Goal: Task Accomplishment & Management: Manage account settings

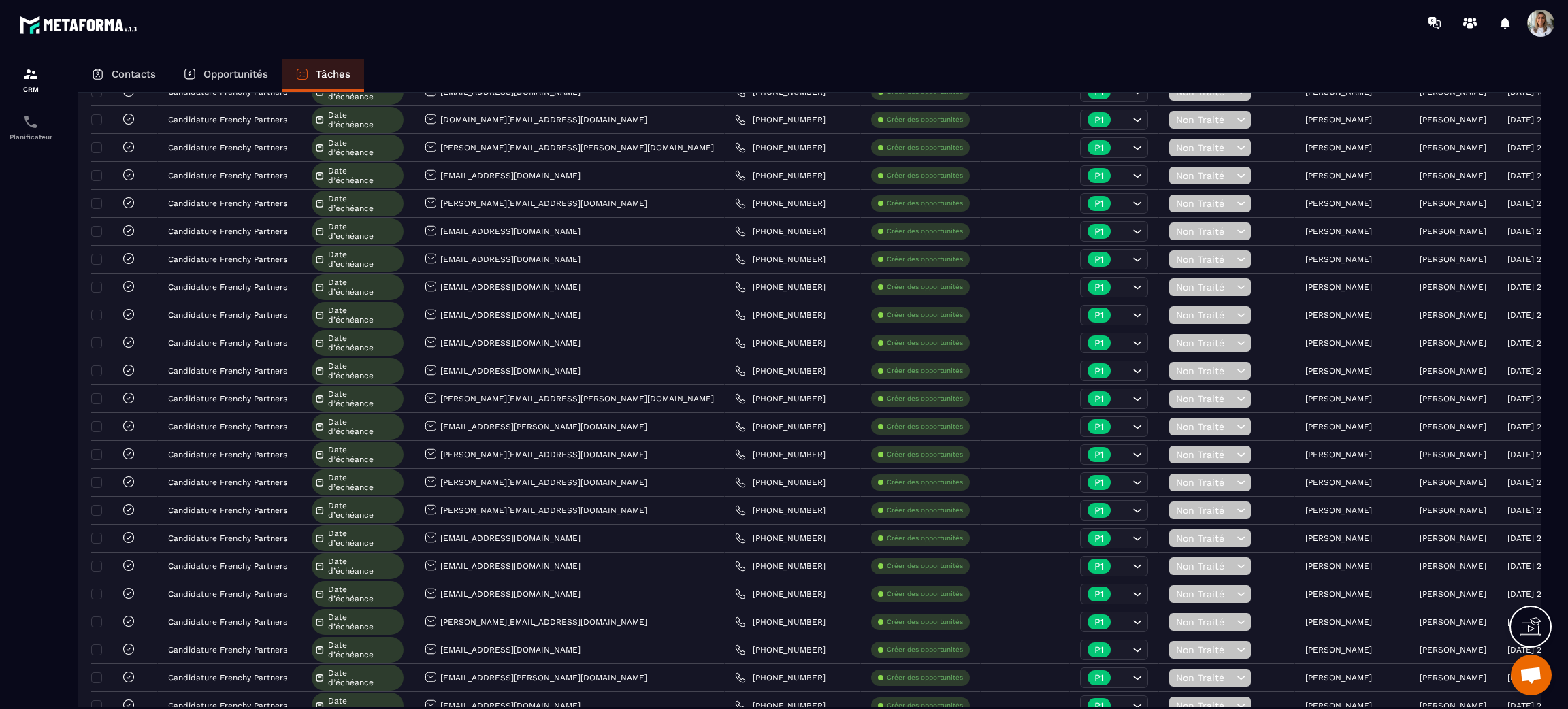
scroll to position [102, 0]
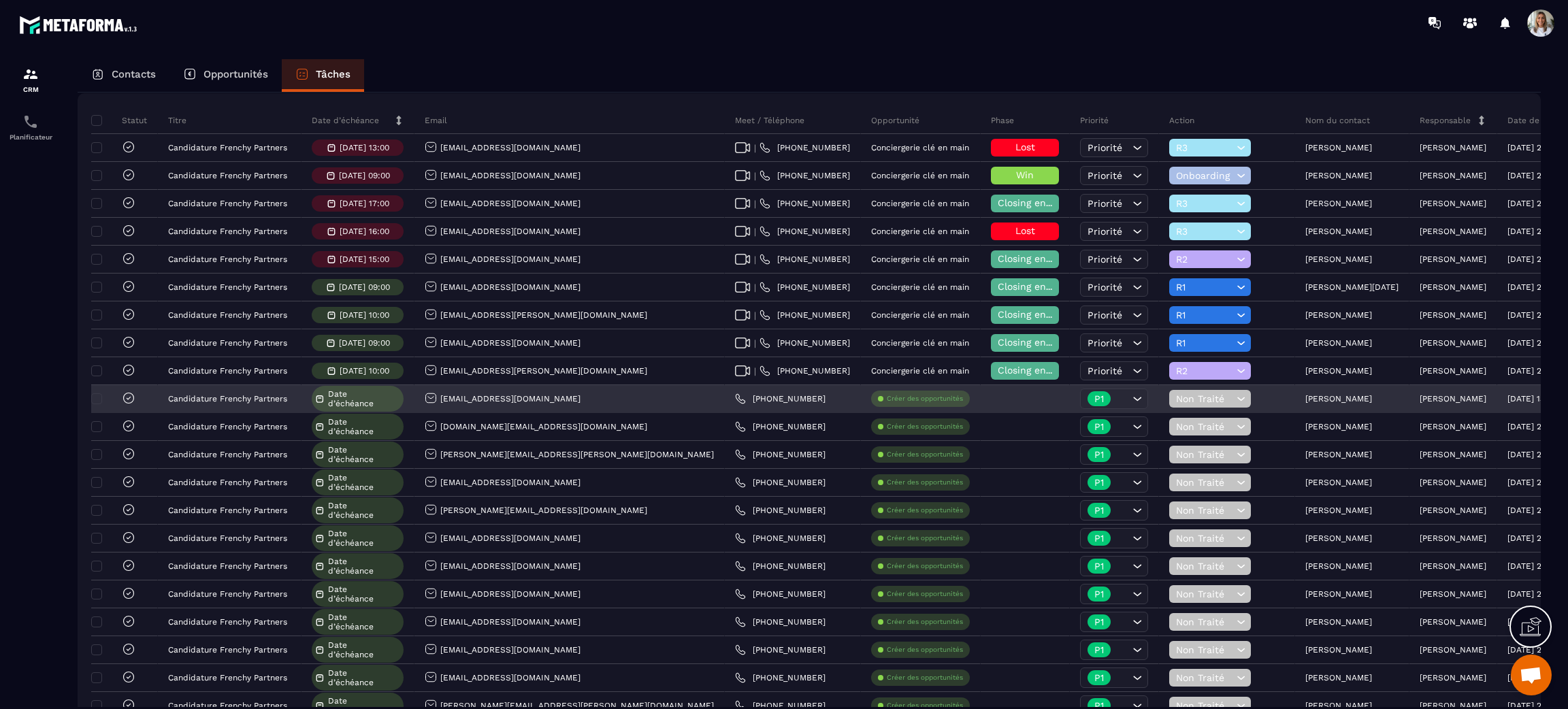
click at [1130, 404] on icon at bounding box center [1137, 399] width 14 height 14
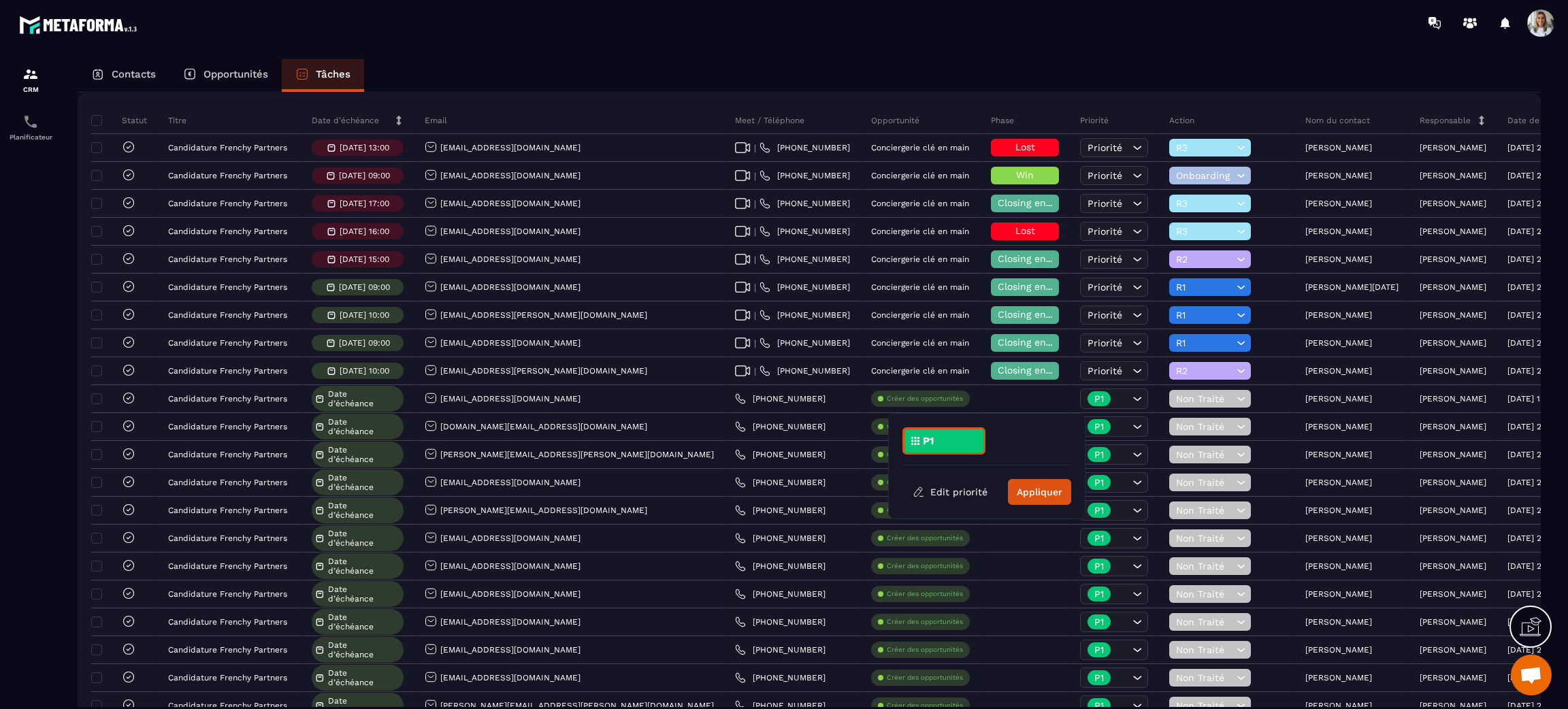
click at [1105, 47] on section "CRM Planificateur Contacts Opportunités Tâches Ajouter une tâche 258 Tâches Plu…" at bounding box center [784, 396] width 1568 height 702
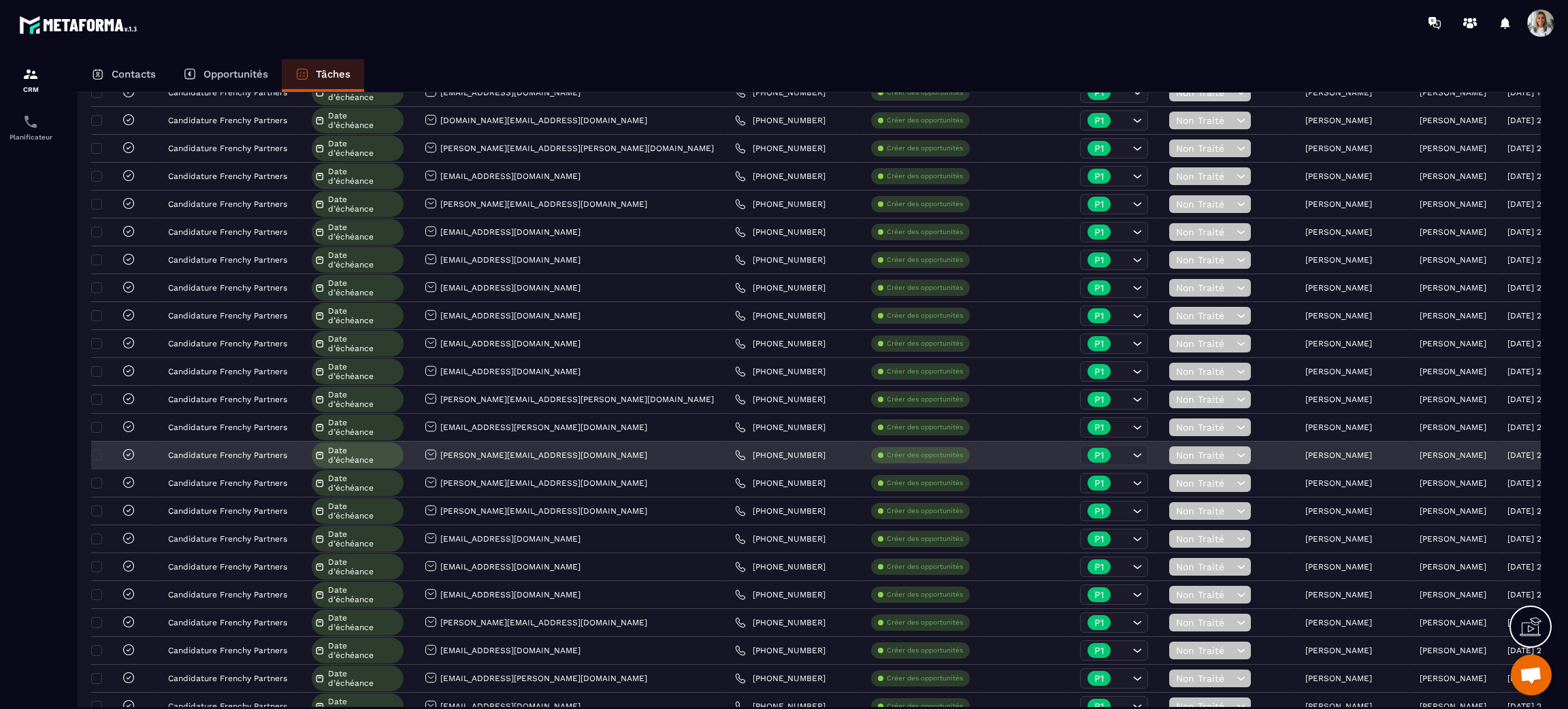
scroll to position [204, 0]
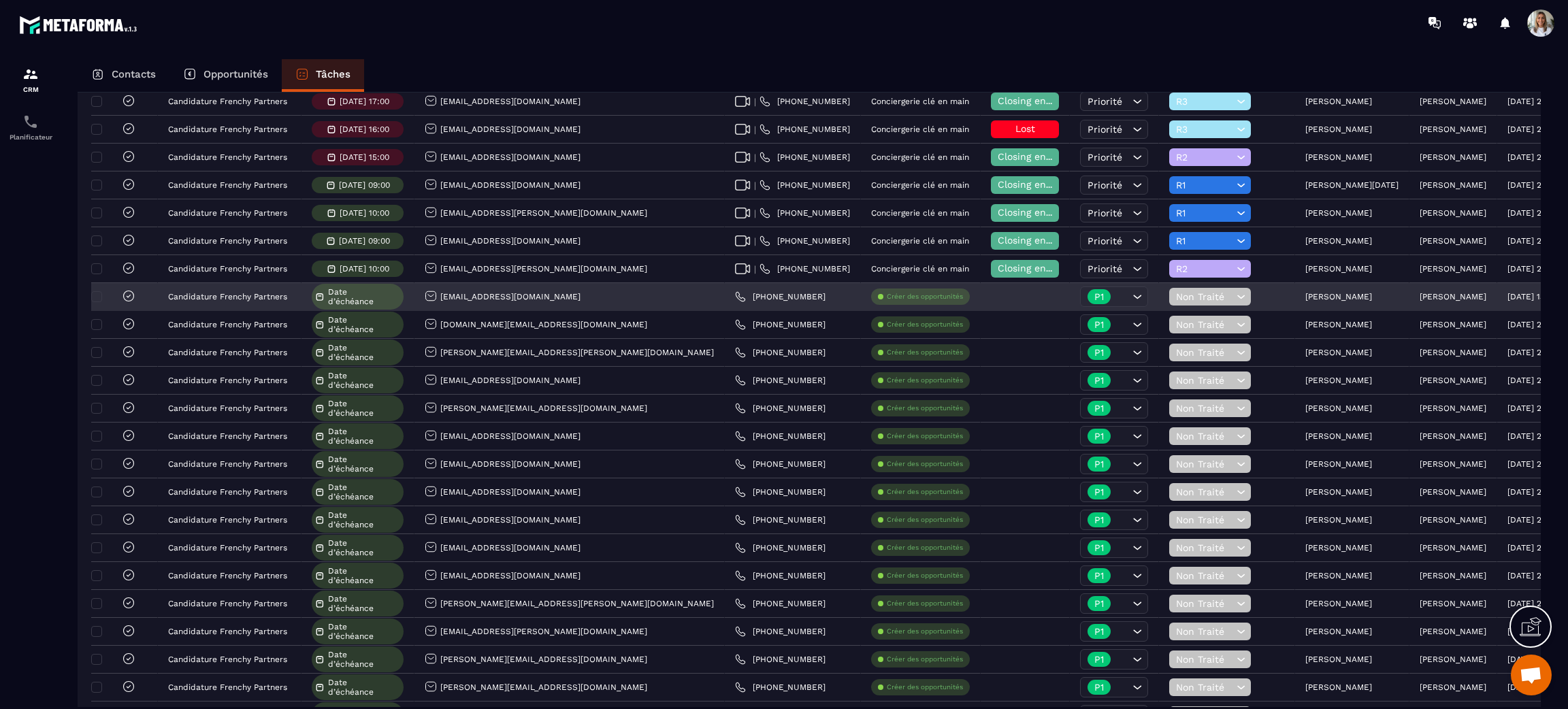
click at [1234, 296] on icon at bounding box center [1240, 296] width 13 height 14
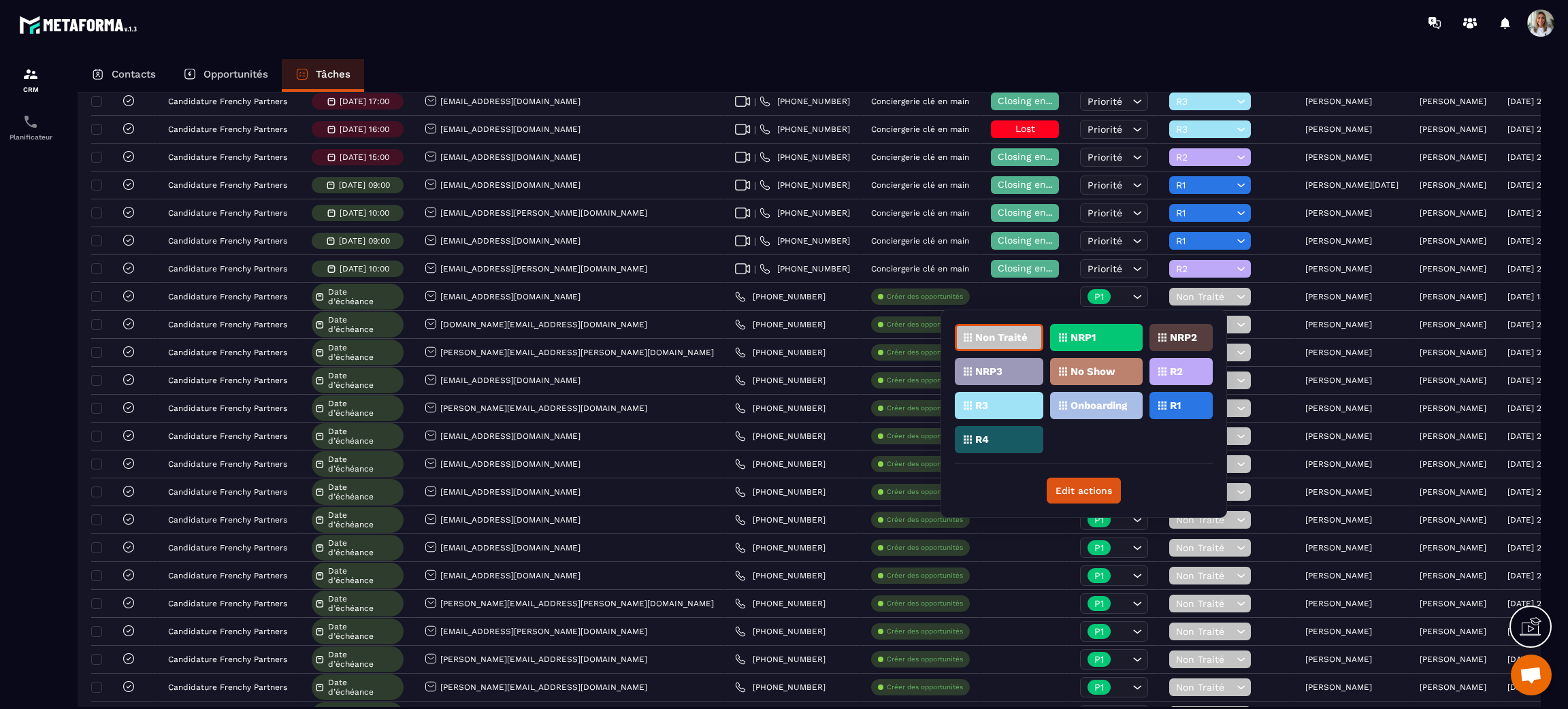
click at [1064, 61] on div "Contacts Opportunités Tâches" at bounding box center [809, 75] width 1463 height 33
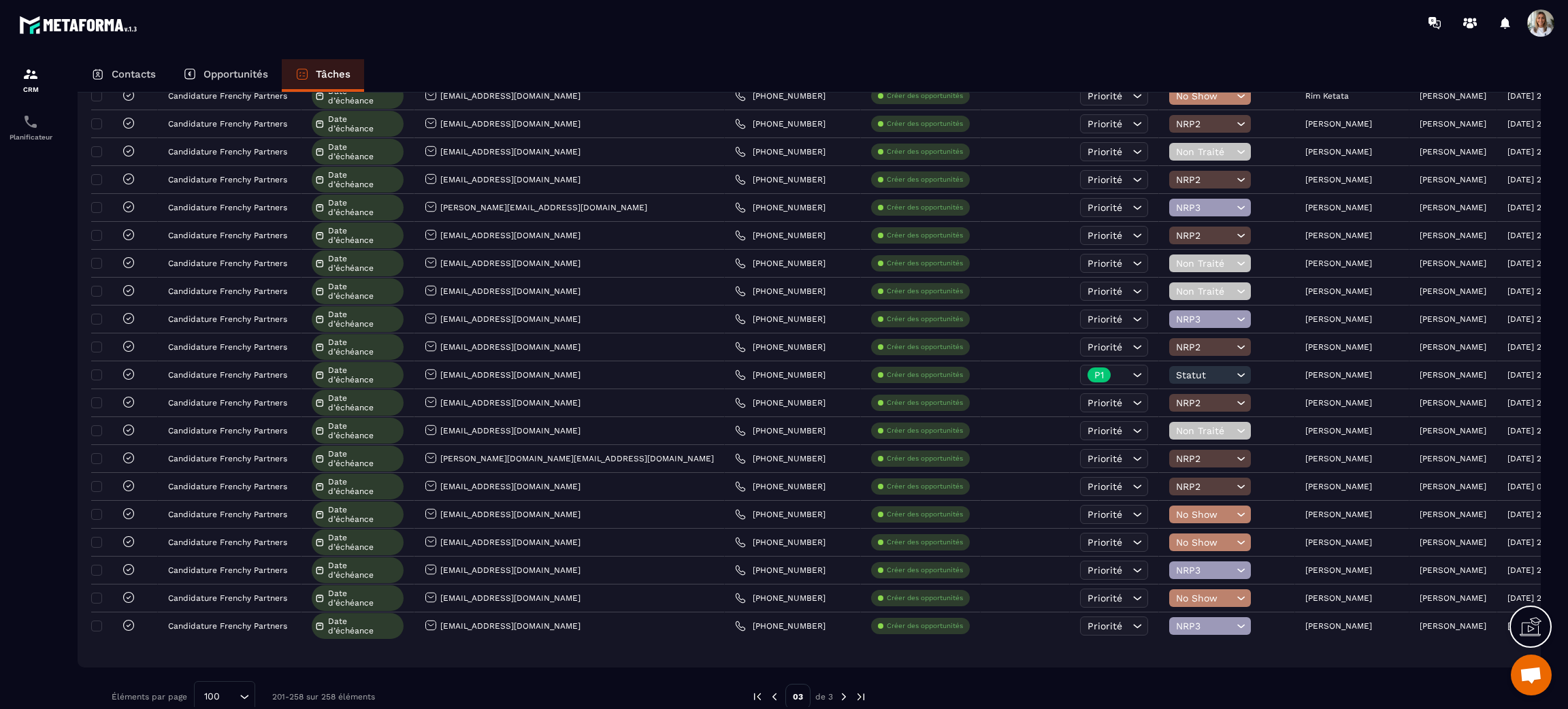
scroll to position [1224, 0]
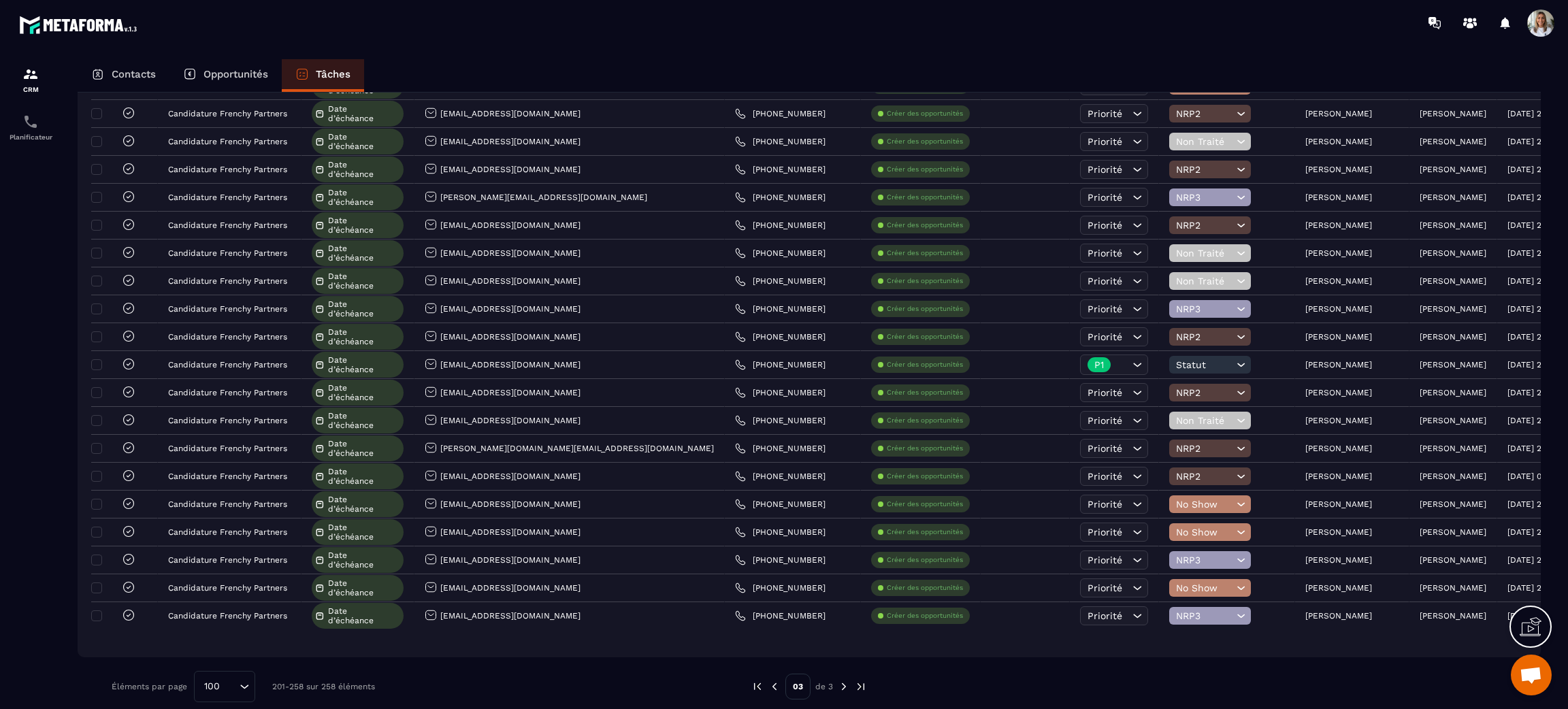
click at [777, 691] on img at bounding box center [774, 686] width 12 height 12
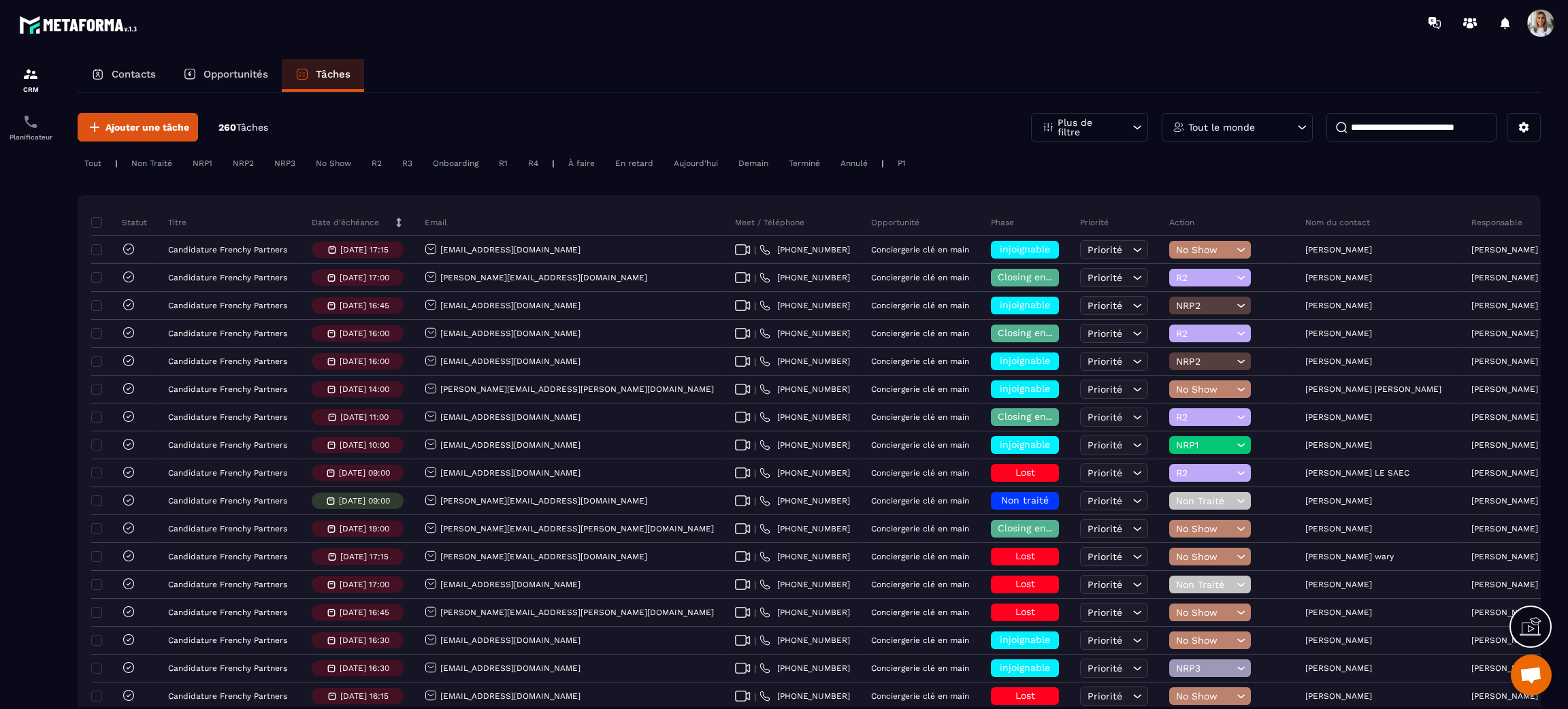
click at [998, 247] on h6 "injoignable" at bounding box center [1025, 249] width 54 height 11
click at [999, 247] on span "injoignable" at bounding box center [1023, 249] width 50 height 11
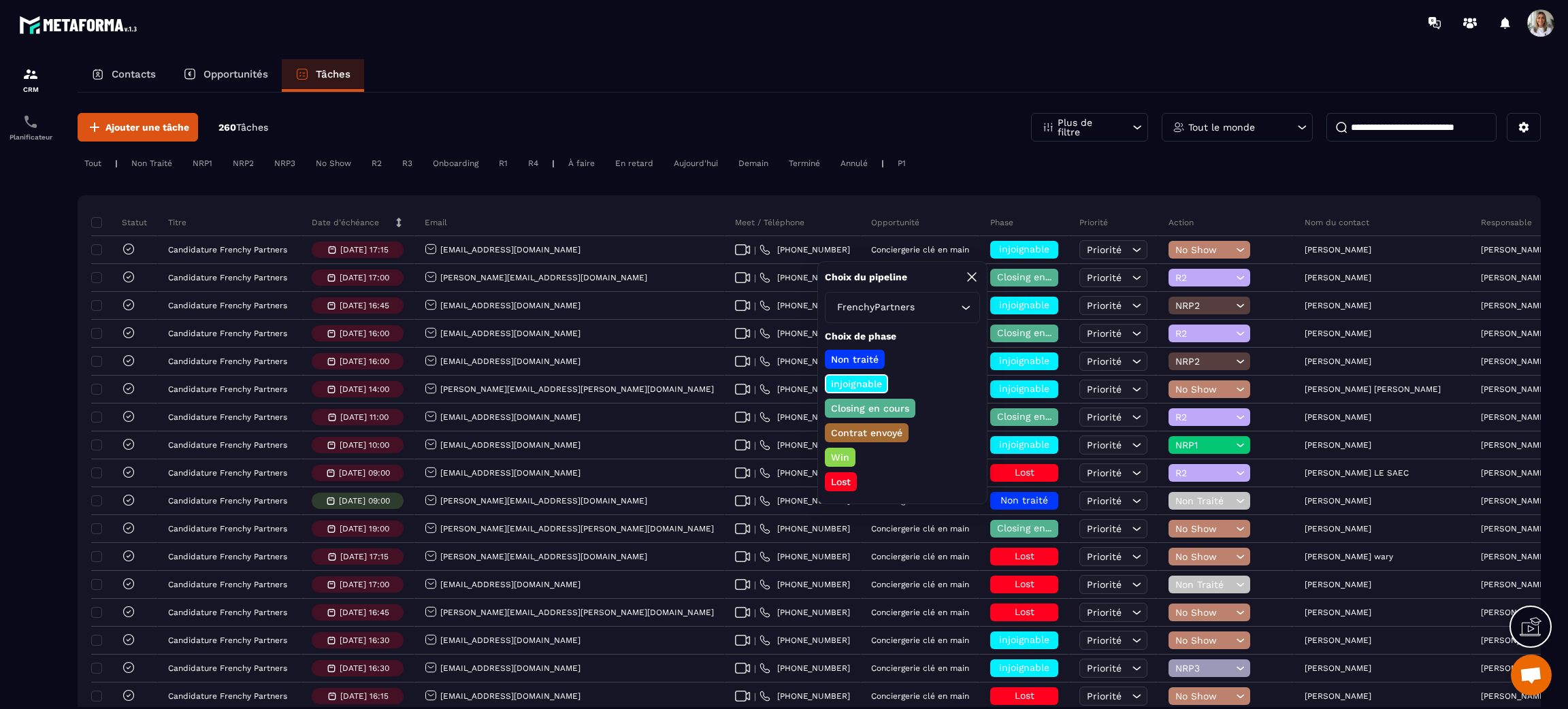
click at [920, 158] on div "Tout | Non Traité NRP1 NRP2 NRP3 No Show R2 R3 Onboarding R1 R4 | À faire En re…" at bounding box center [809, 164] width 1463 height 19
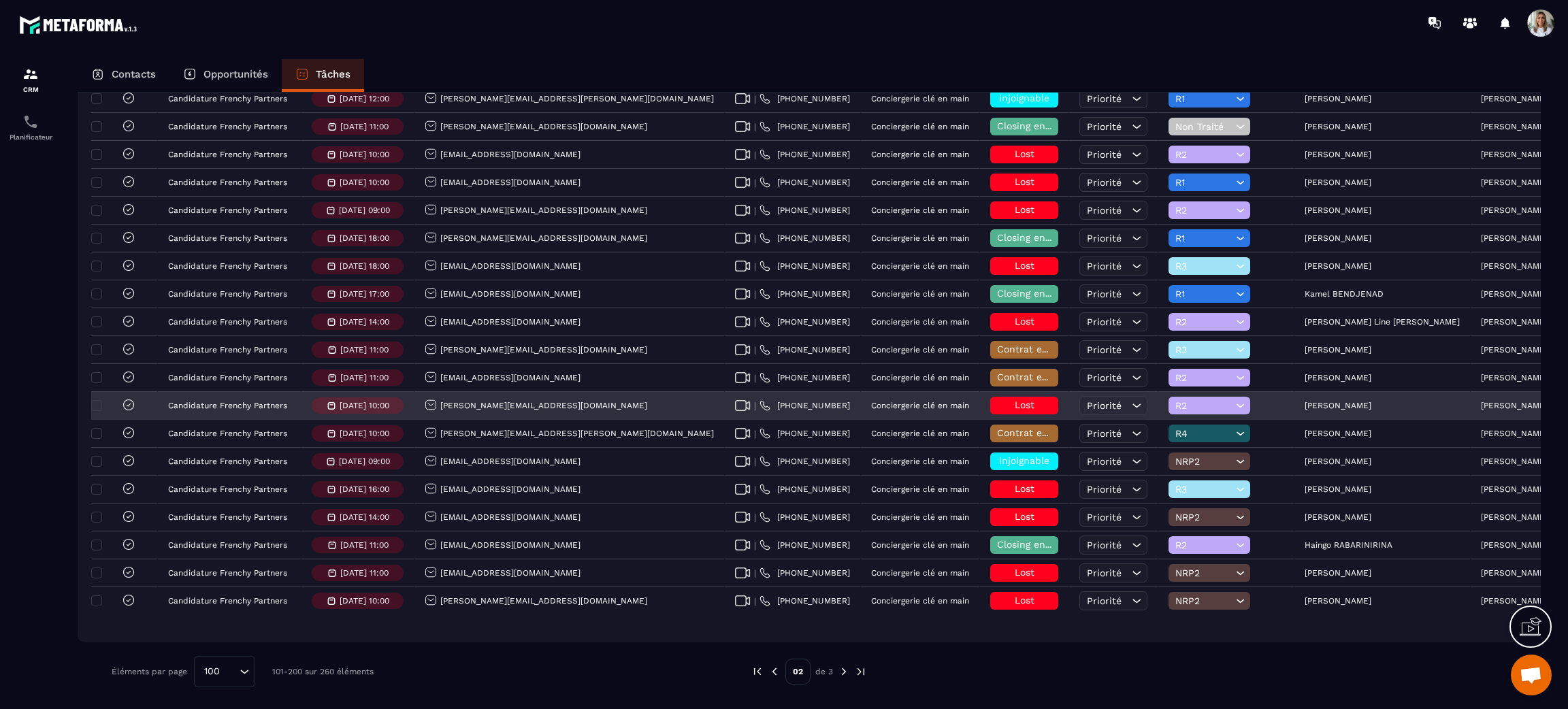
scroll to position [2424, 0]
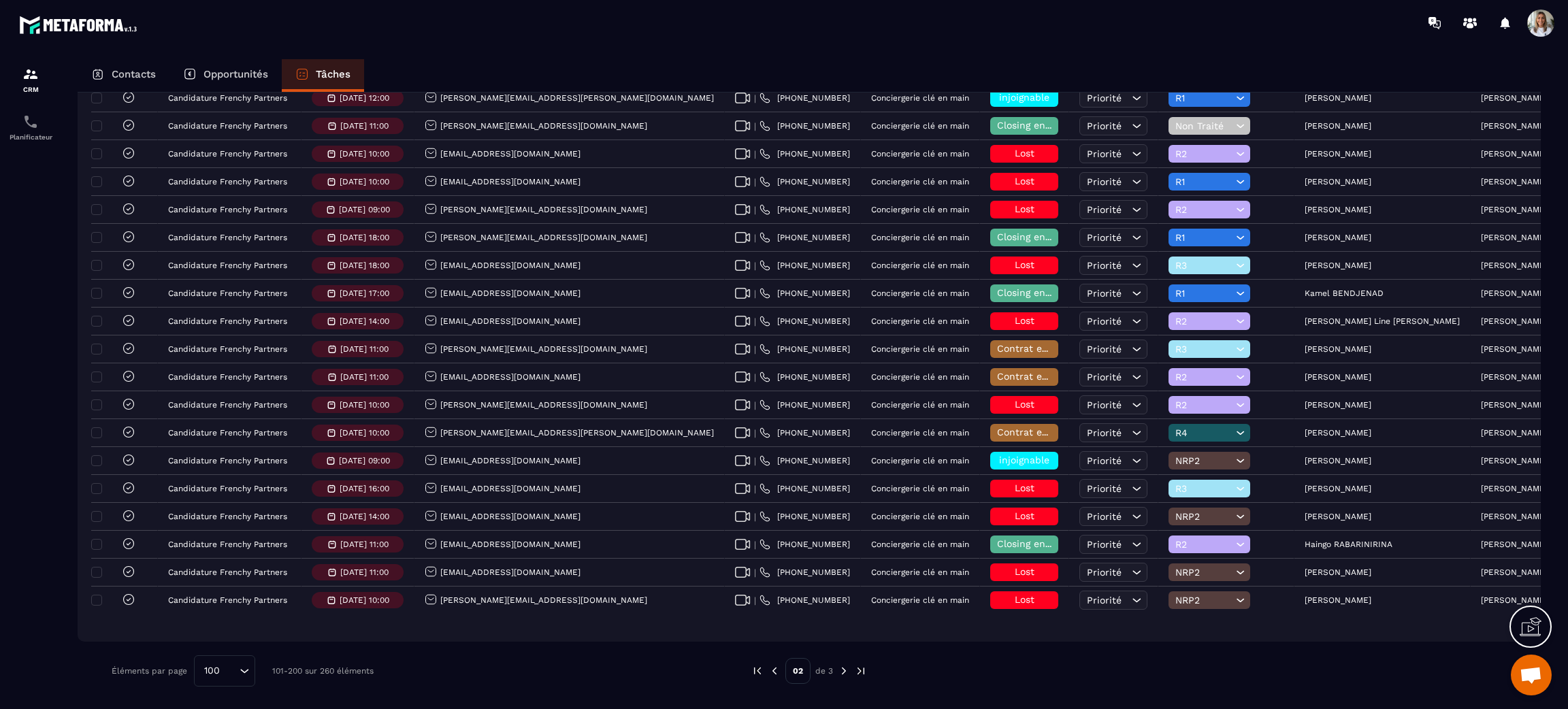
click at [844, 667] on img at bounding box center [844, 671] width 12 height 12
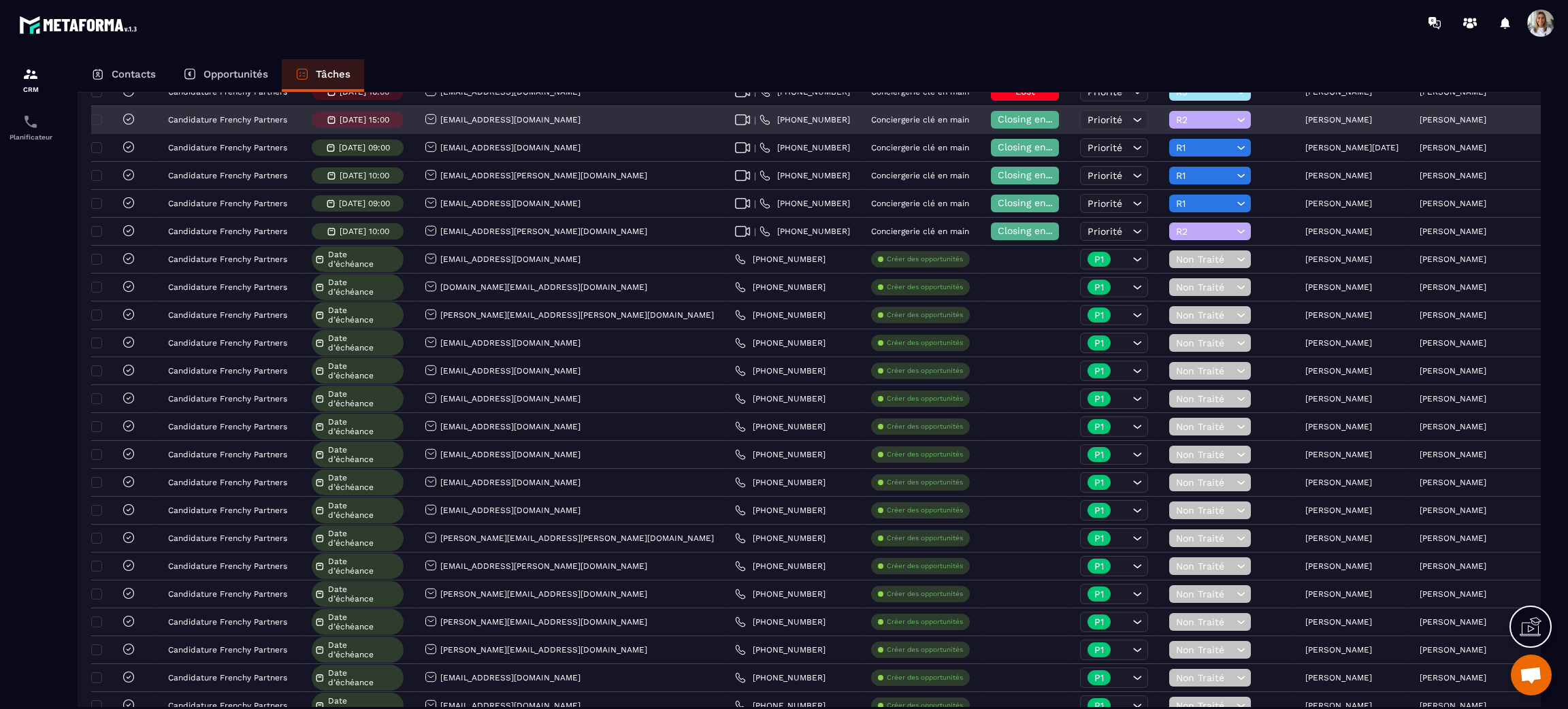
scroll to position [408, 0]
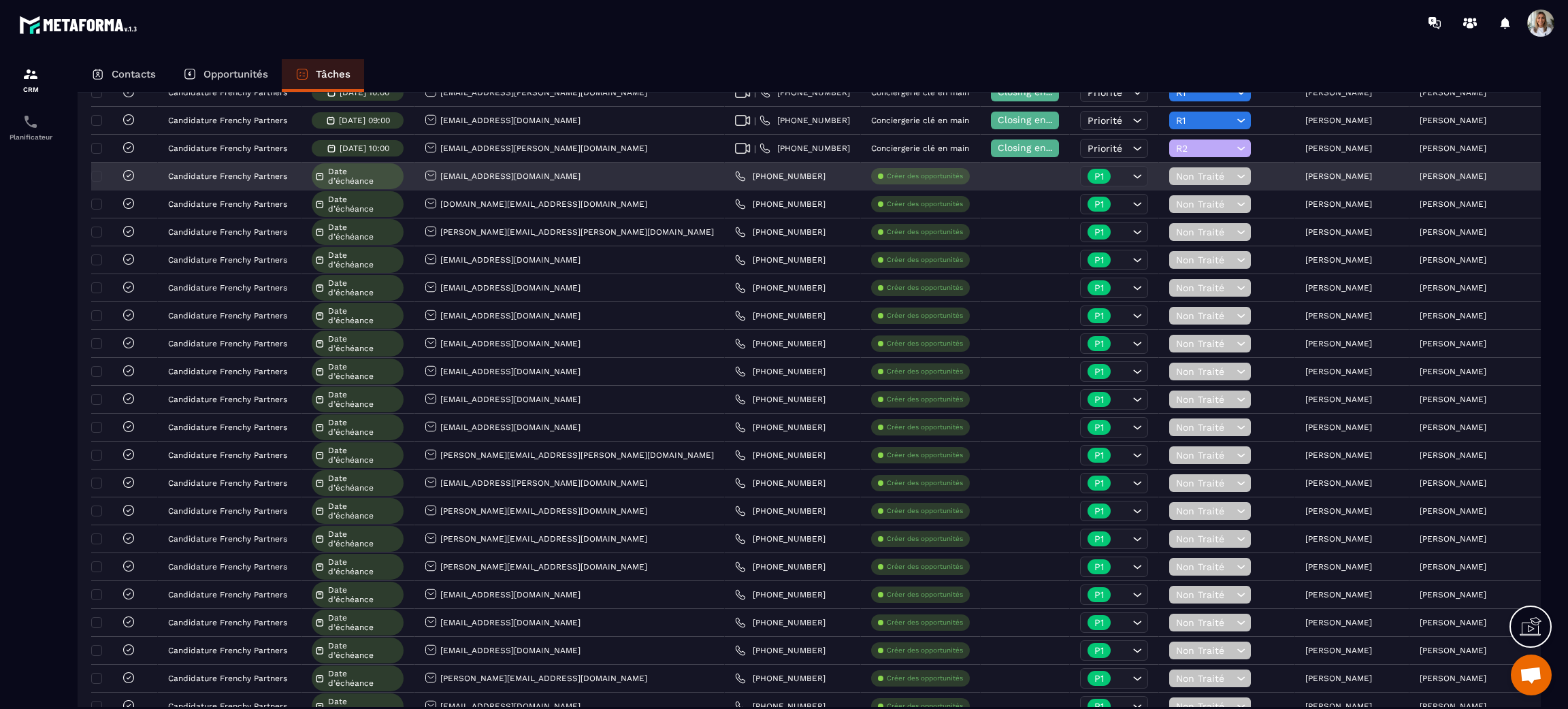
click at [1176, 171] on span "Non Traité" at bounding box center [1204, 176] width 57 height 11
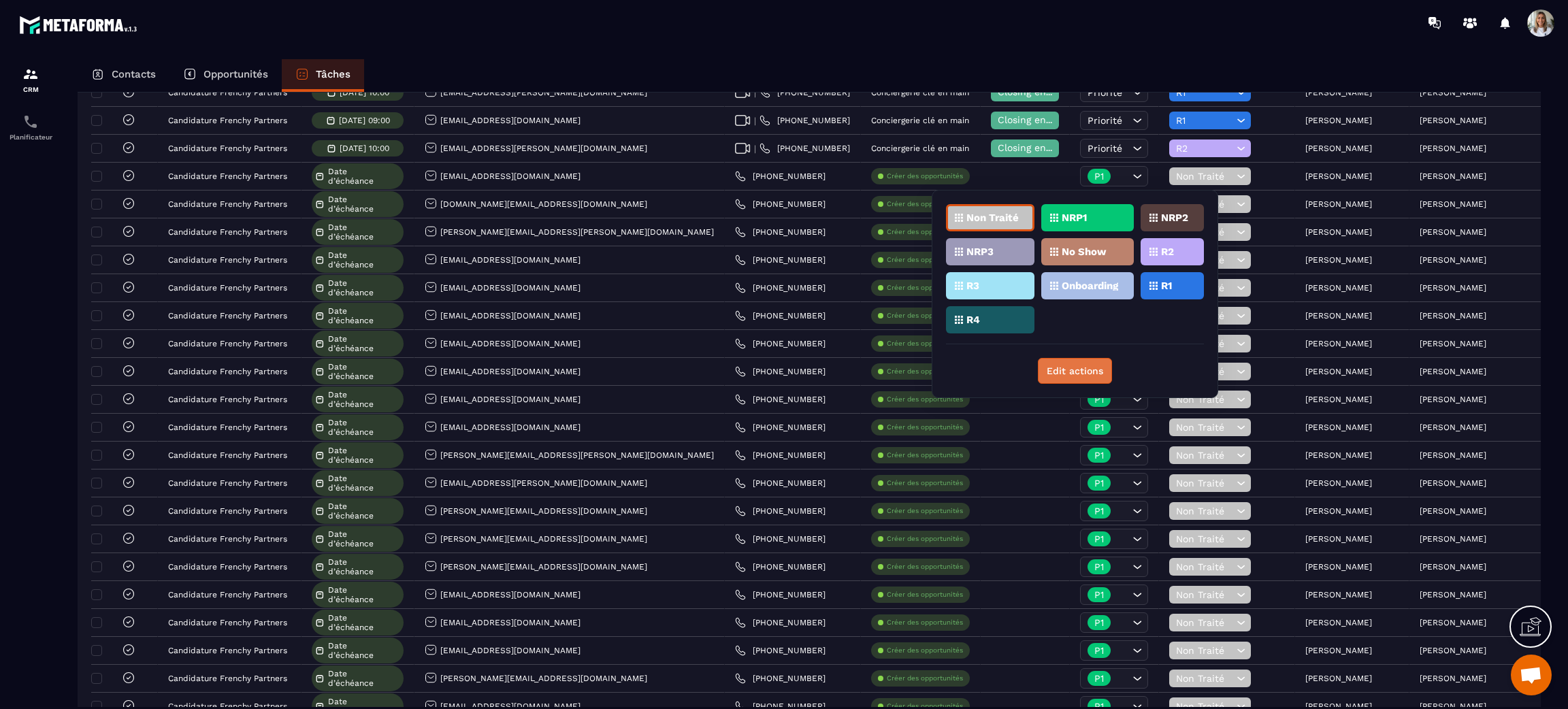
click at [1067, 358] on button "Edit actions" at bounding box center [1075, 371] width 75 height 26
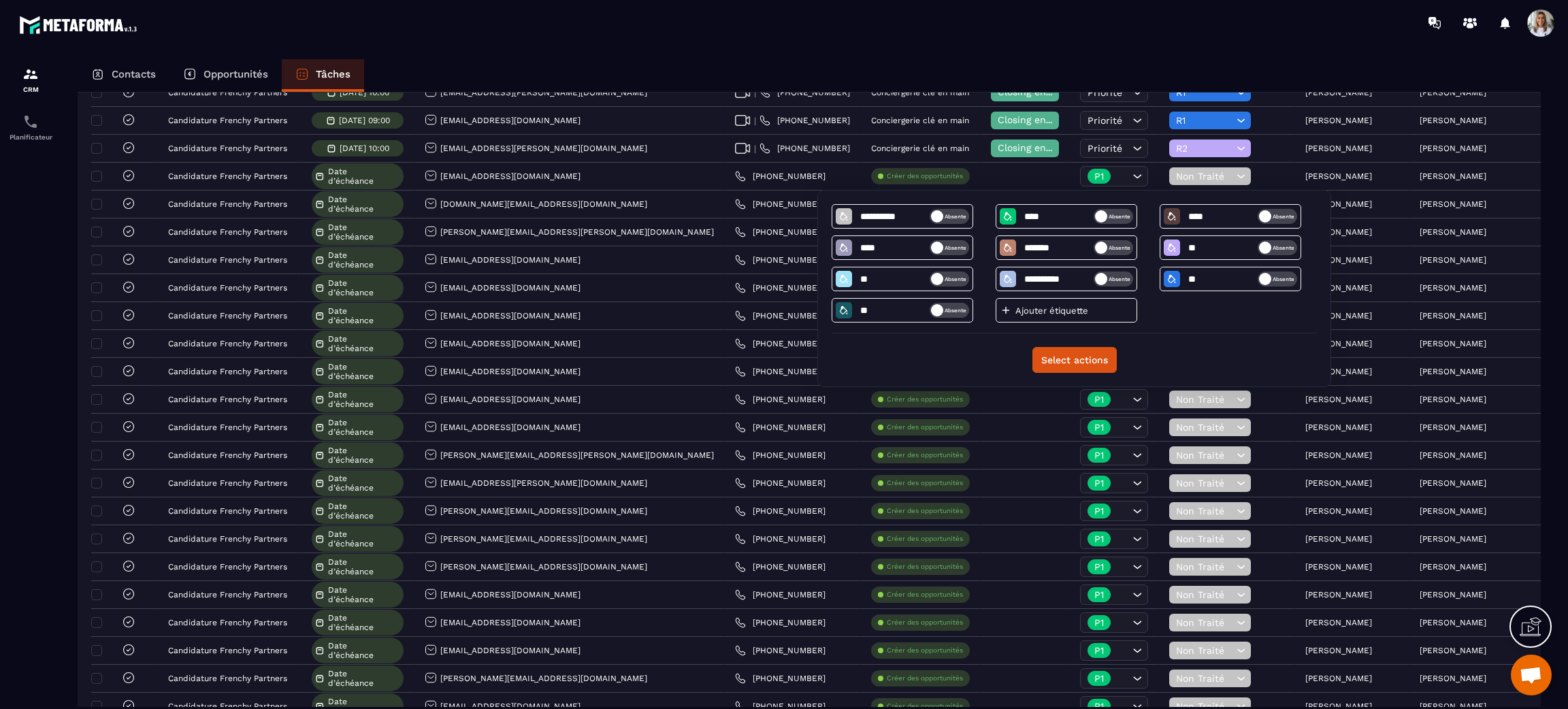
click at [1007, 313] on icon at bounding box center [1006, 310] width 12 height 12
click at [1061, 310] on input at bounding box center [1058, 311] width 71 height 12
type input "****"
click at [1010, 312] on icon at bounding box center [1007, 310] width 11 height 11
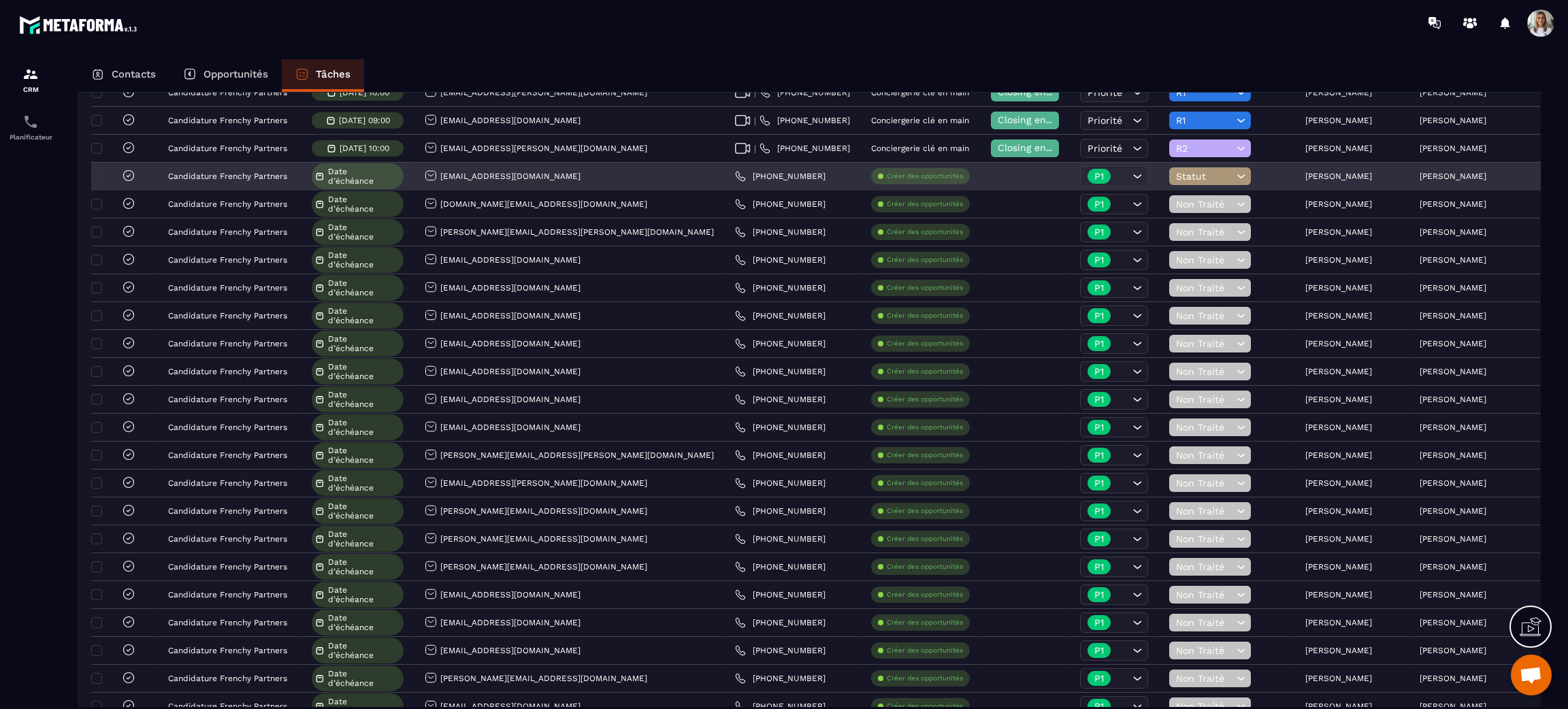
click at [1234, 179] on icon at bounding box center [1240, 176] width 13 height 14
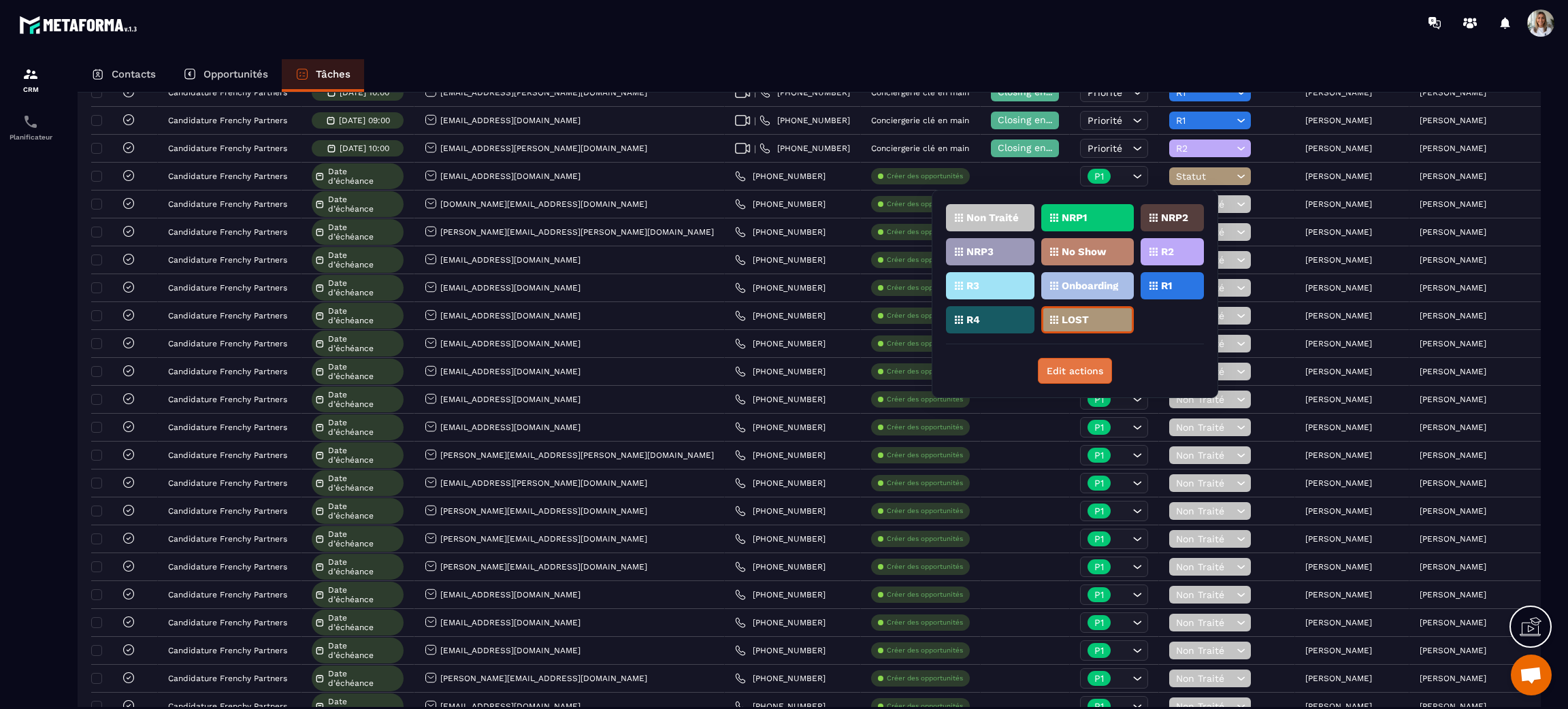
click at [1068, 363] on button "Edit actions" at bounding box center [1075, 371] width 75 height 26
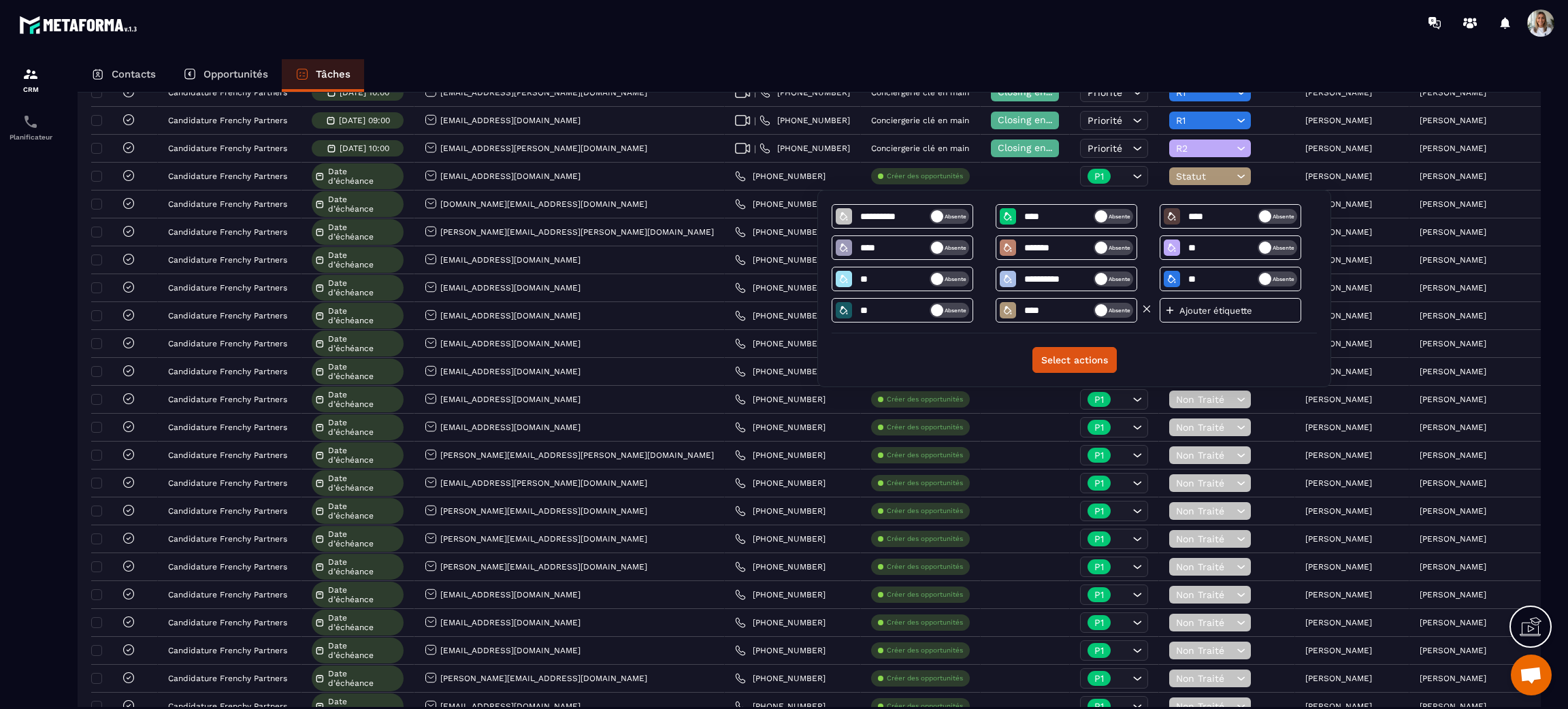
click at [1006, 310] on icon at bounding box center [1007, 310] width 11 height 11
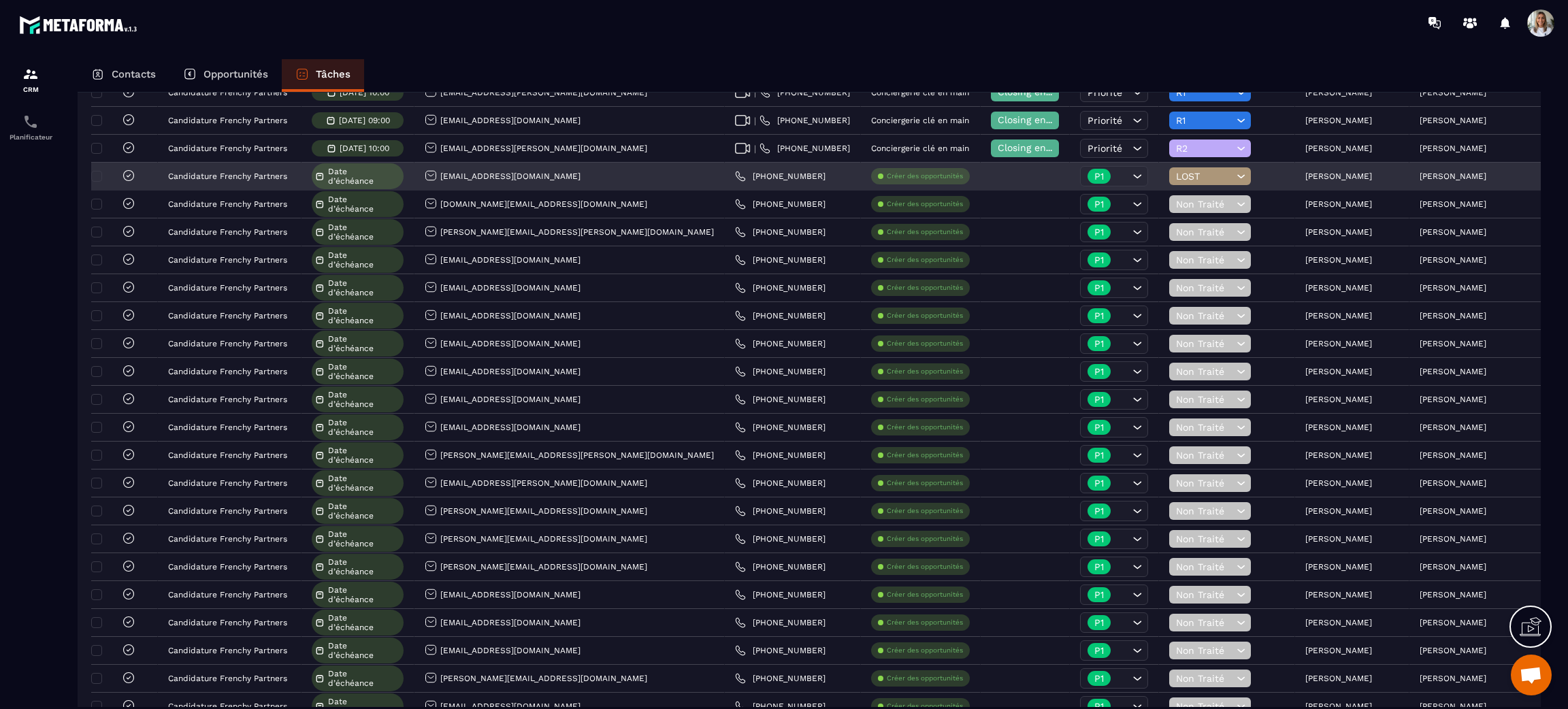
click at [1234, 178] on icon at bounding box center [1240, 176] width 13 height 14
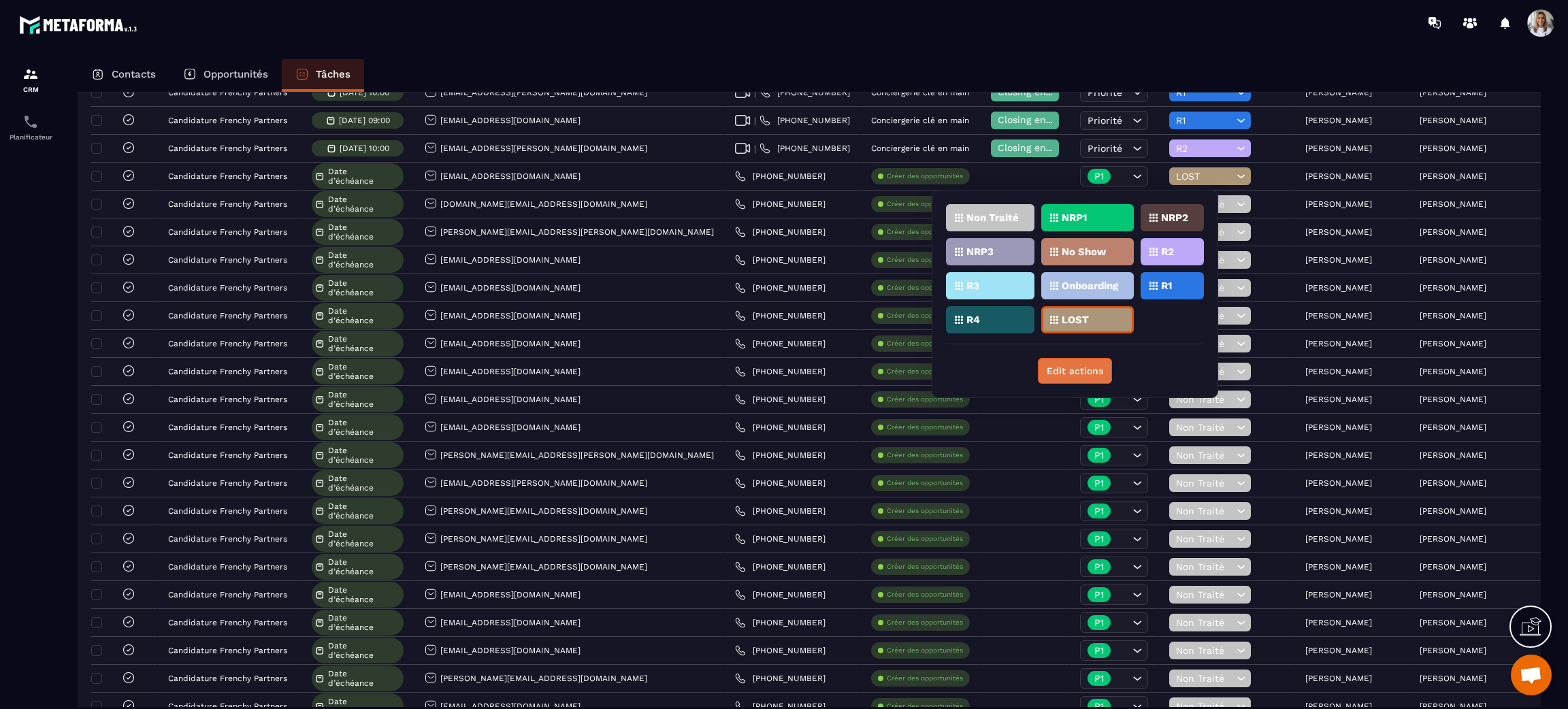
click at [1072, 362] on button "Edit actions" at bounding box center [1075, 371] width 75 height 26
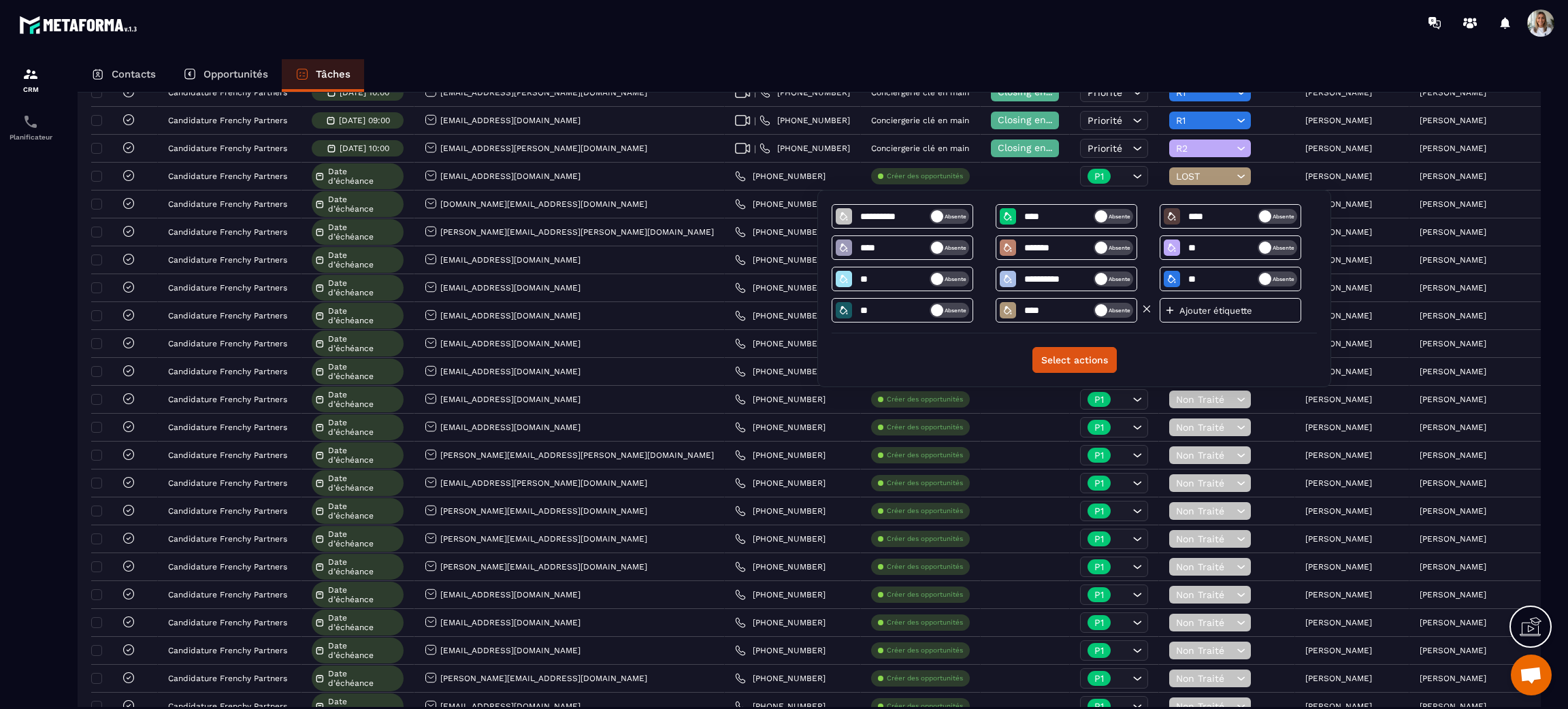
click at [1013, 310] on icon at bounding box center [1007, 310] width 11 height 11
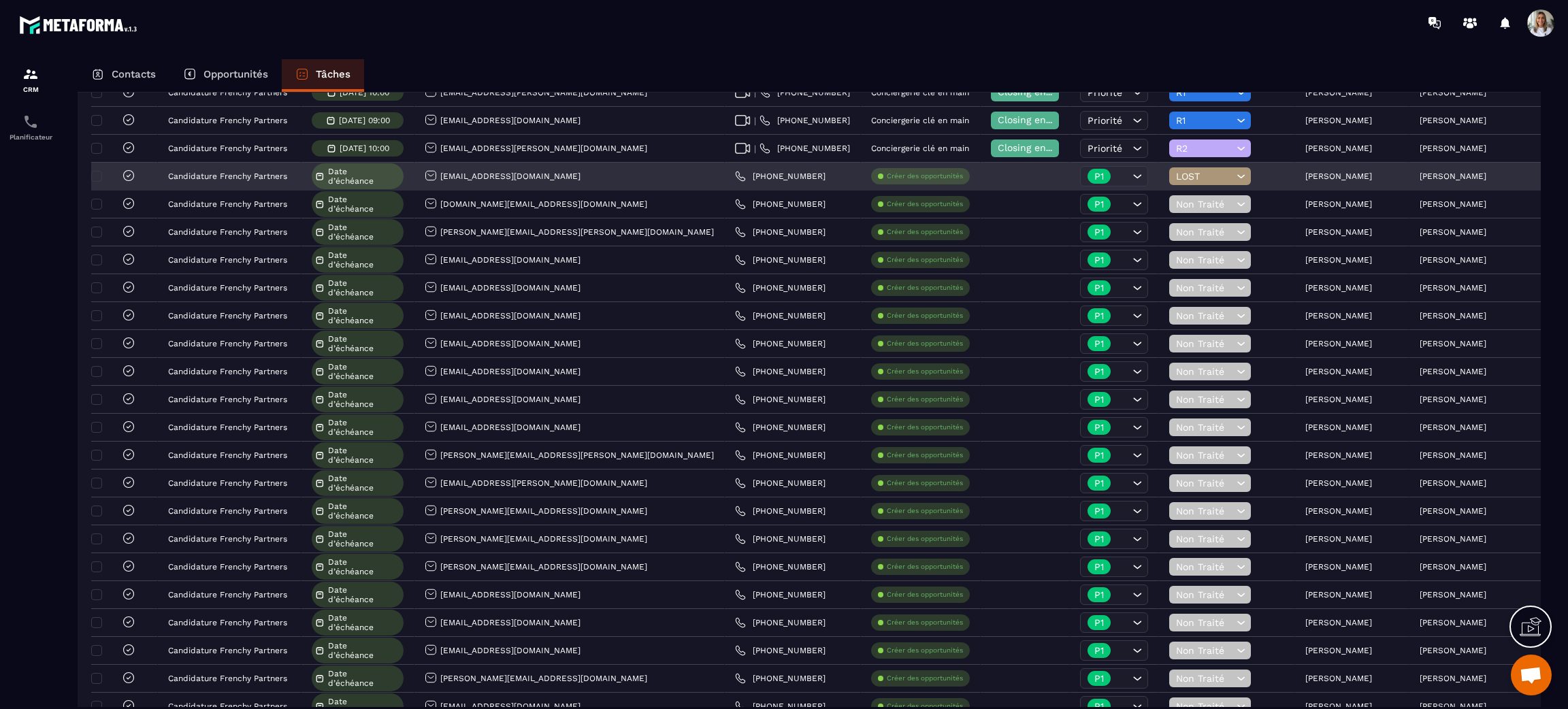
click at [1234, 170] on icon at bounding box center [1240, 176] width 13 height 14
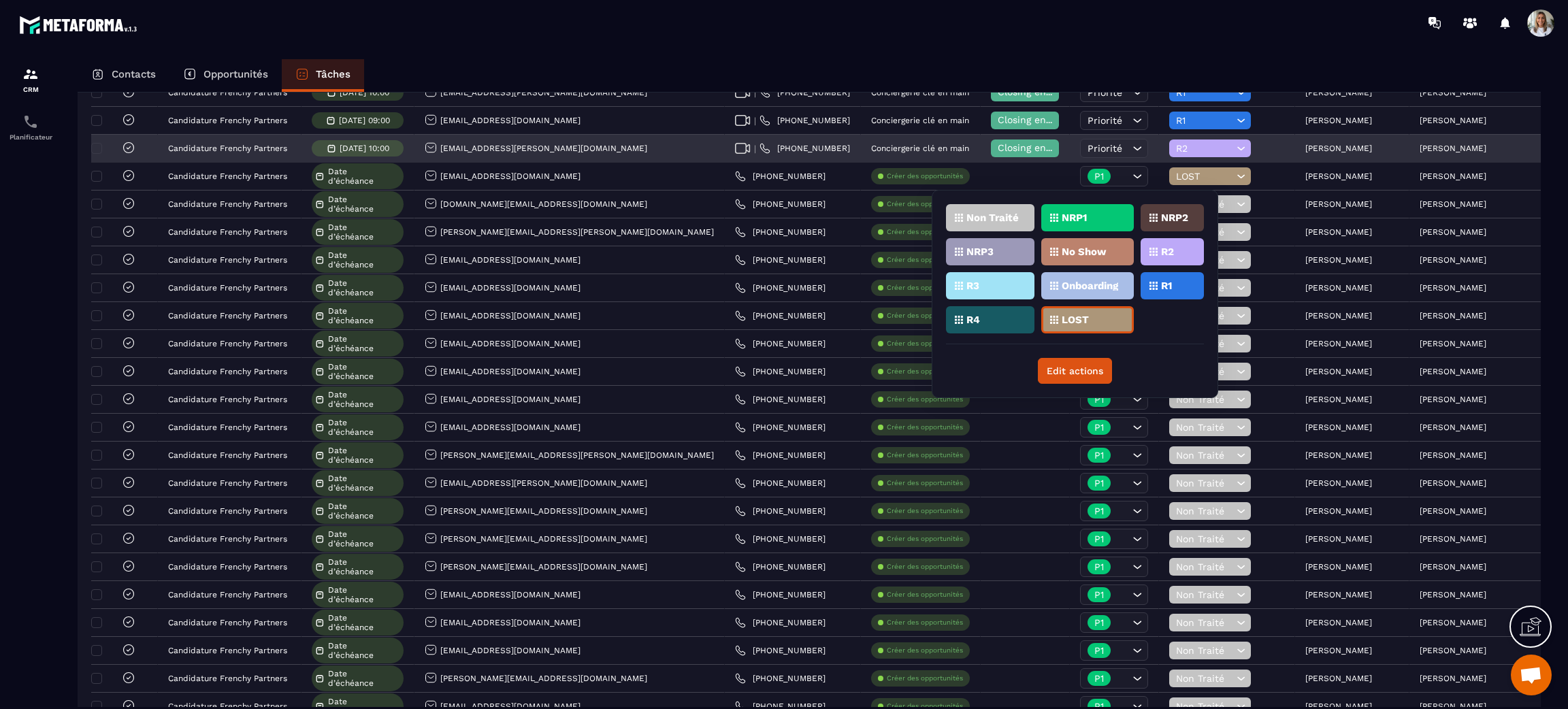
click at [998, 143] on span "Closing en cours" at bounding box center [1037, 147] width 78 height 11
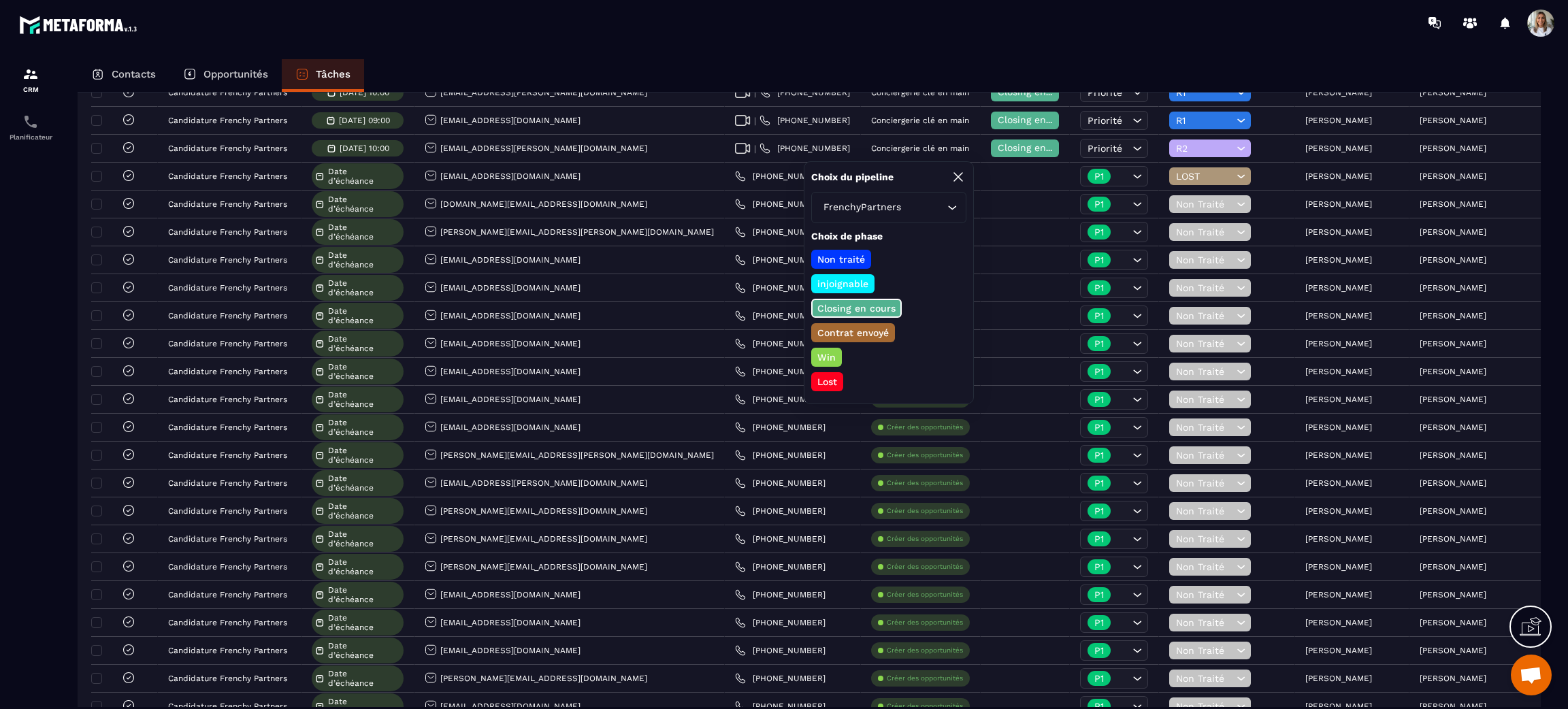
click at [944, 379] on div "Non traité injoignable Closing en cours Contrat envoyé Win Lost" at bounding box center [889, 320] width 155 height 141
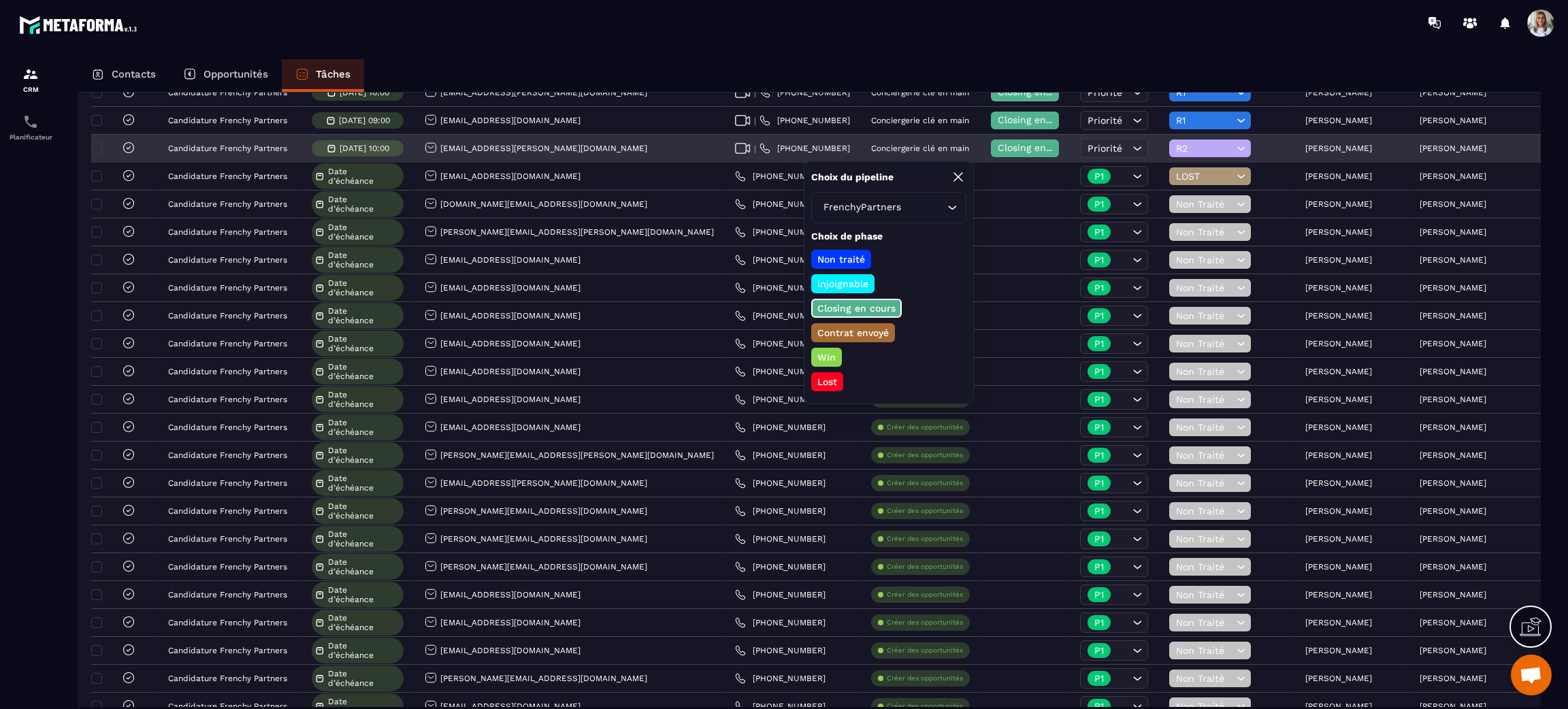
click at [998, 146] on span "Closing en cours" at bounding box center [1037, 147] width 78 height 11
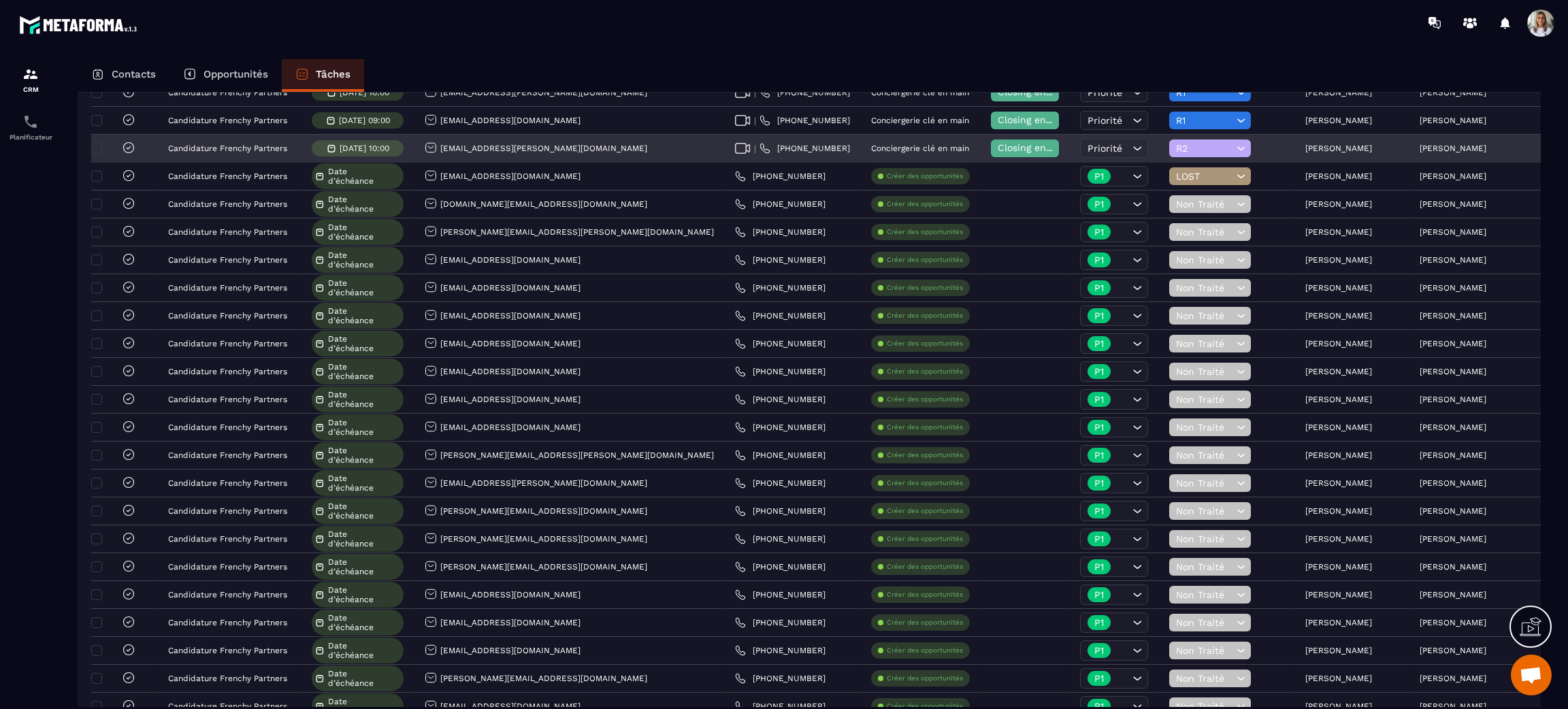
click at [998, 146] on span "Closing en cours" at bounding box center [1037, 147] width 78 height 11
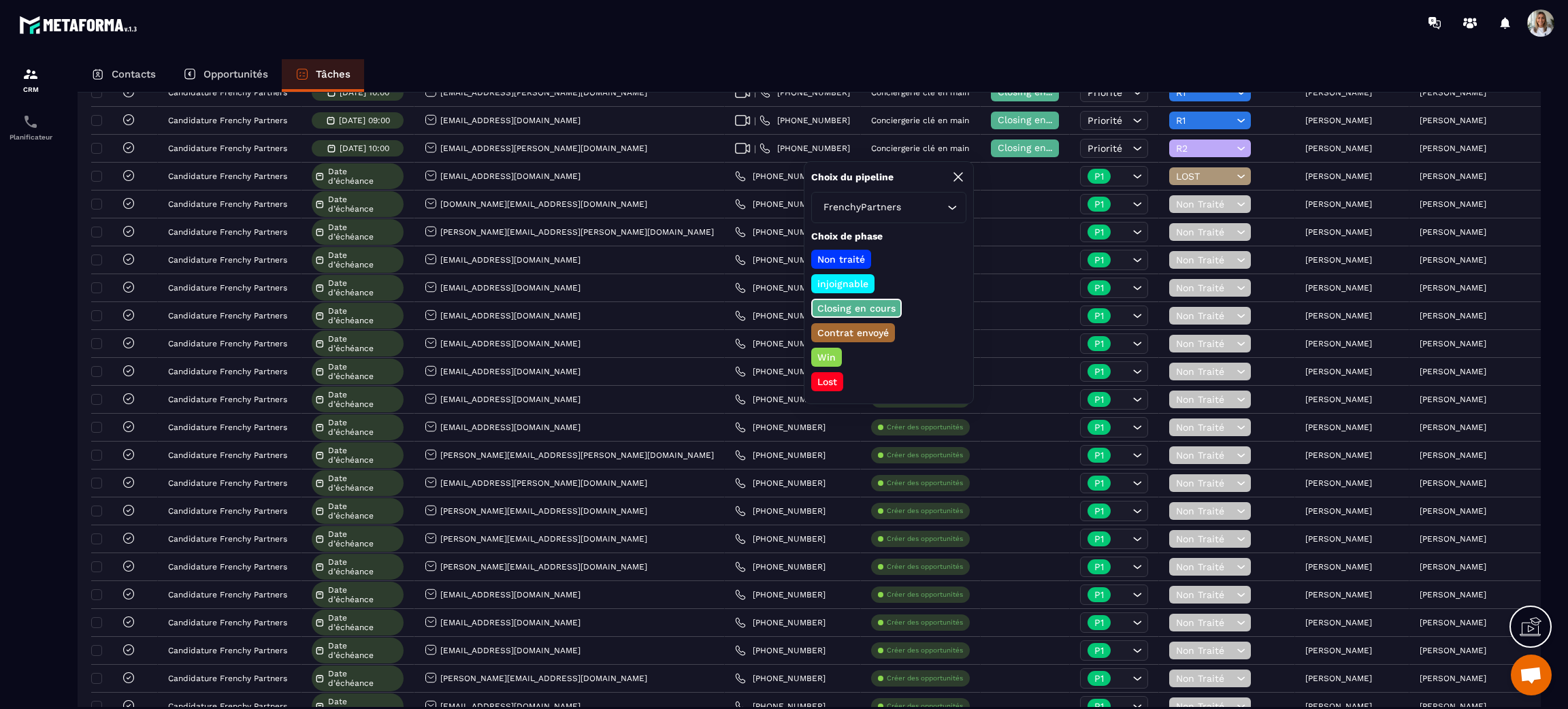
click at [1056, 30] on div at bounding box center [864, 23] width 1408 height 46
